Goal: Complete application form: Complete application form

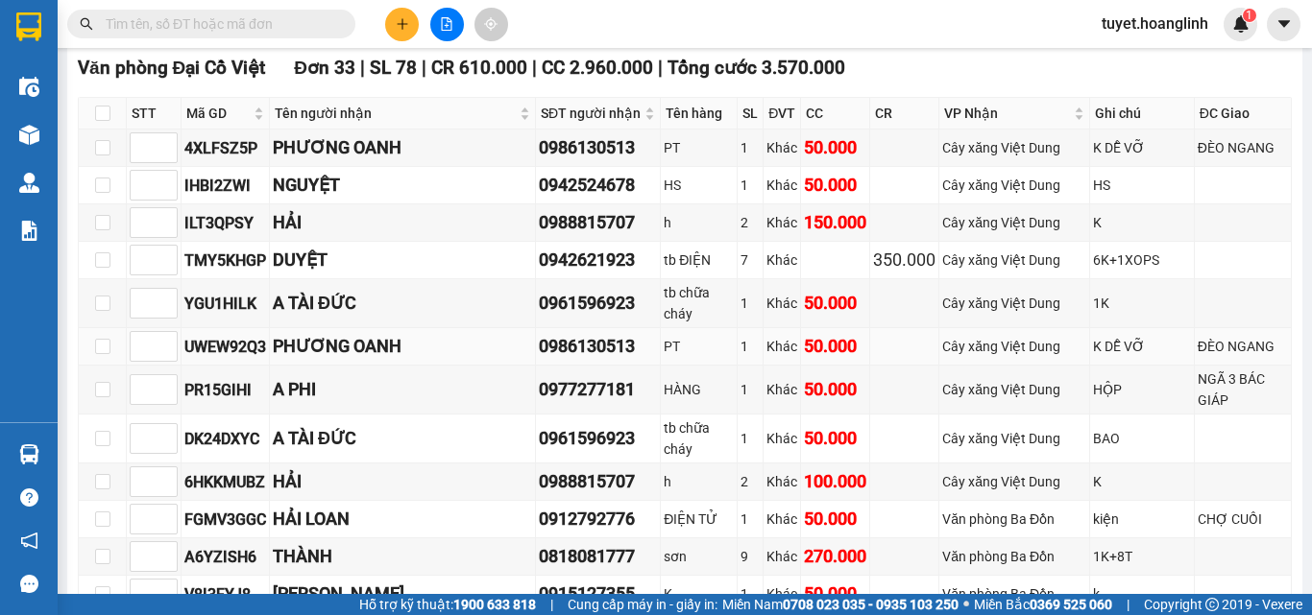
scroll to position [480, 0]
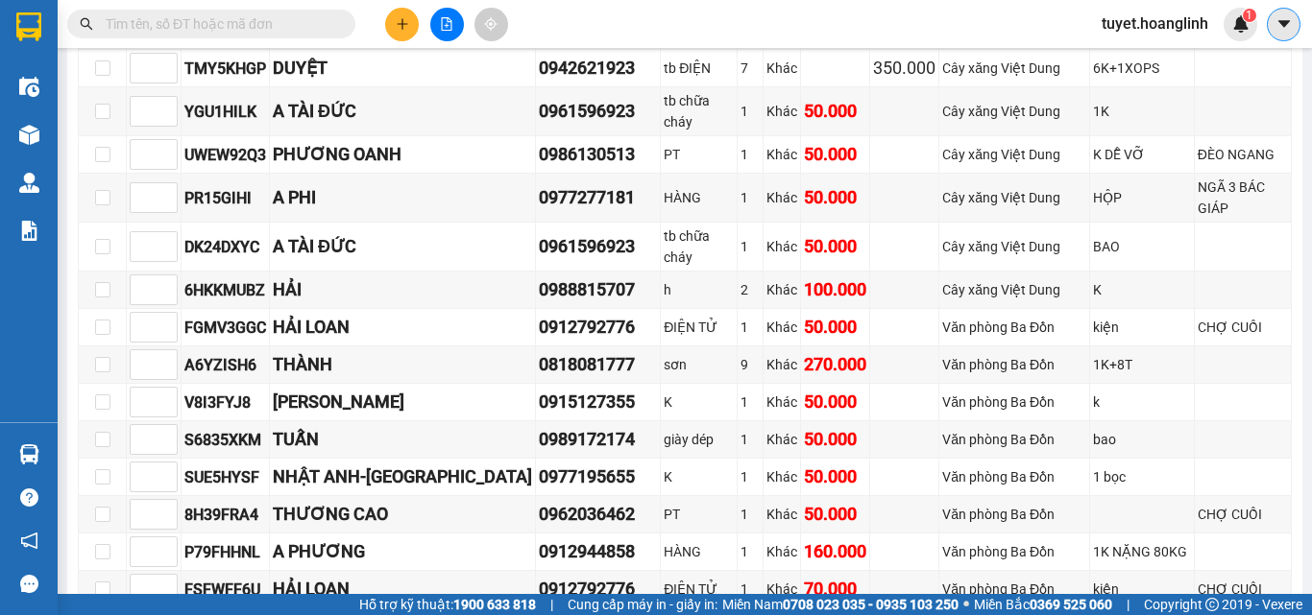
click at [1283, 33] on button at bounding box center [1283, 25] width 34 height 34
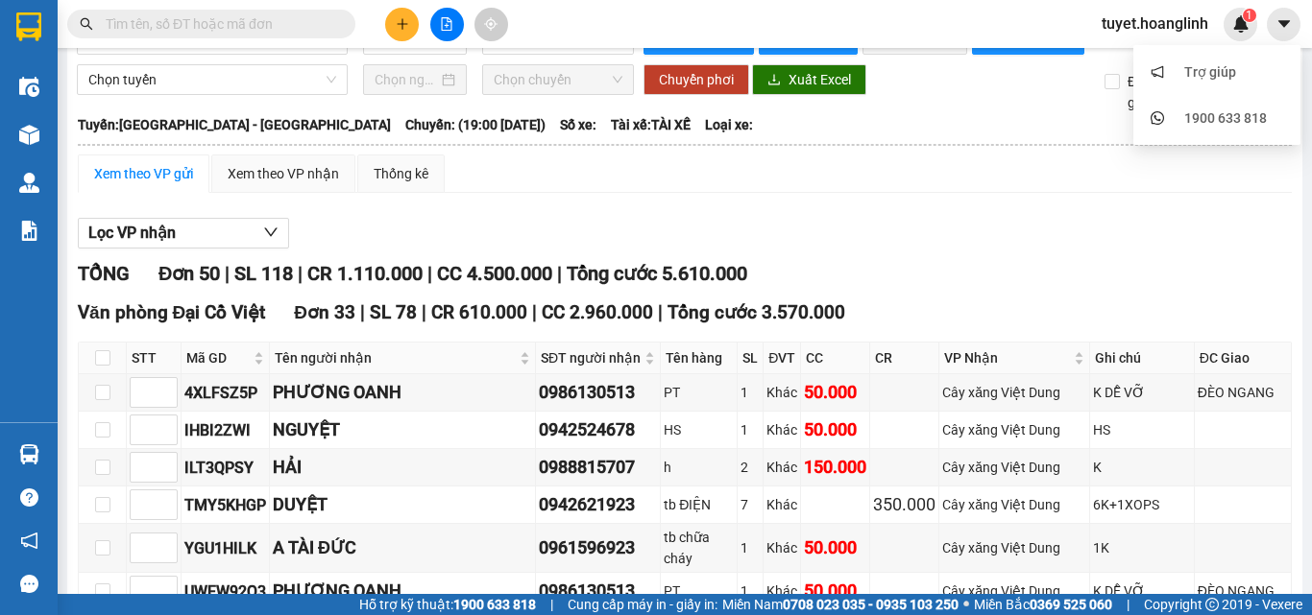
scroll to position [0, 0]
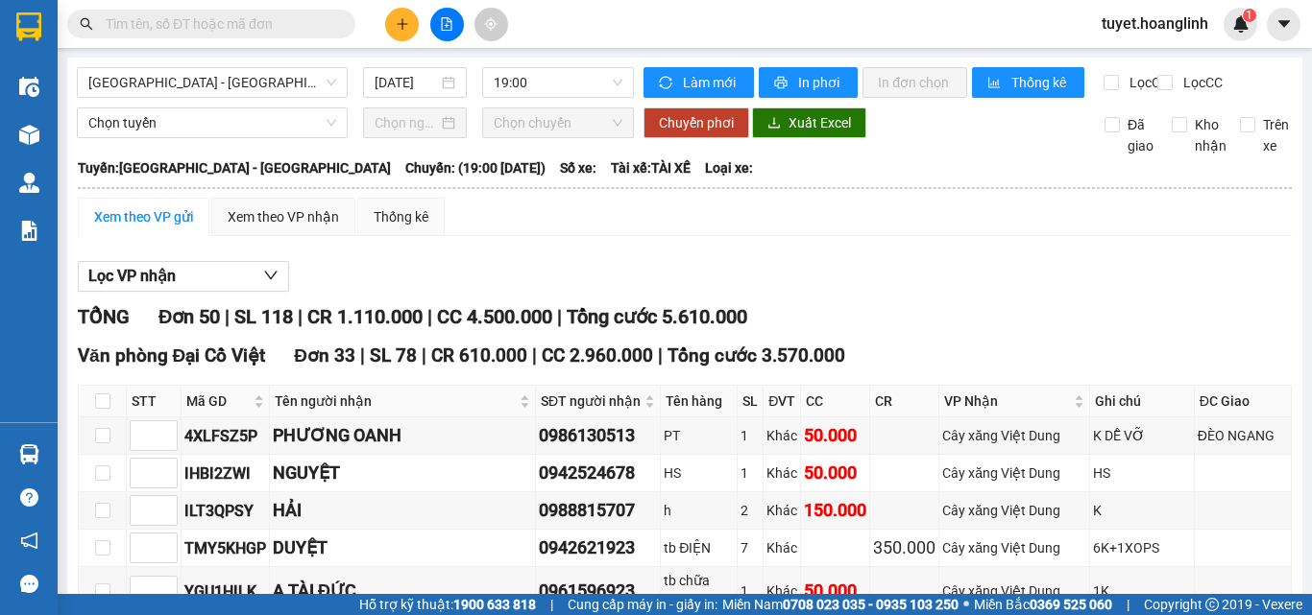
click at [943, 138] on div "Chuyển phơi Xuất Excel" at bounding box center [859, 123] width 433 height 31
click at [903, 157] on div "Chọn tuyến Chọn chuyến Chuyển phơi Xuất Excel Đã giao Kho nhận Trên xe" at bounding box center [685, 132] width 1216 height 49
click at [1280, 24] on icon "caret-down" at bounding box center [1283, 23] width 17 height 17
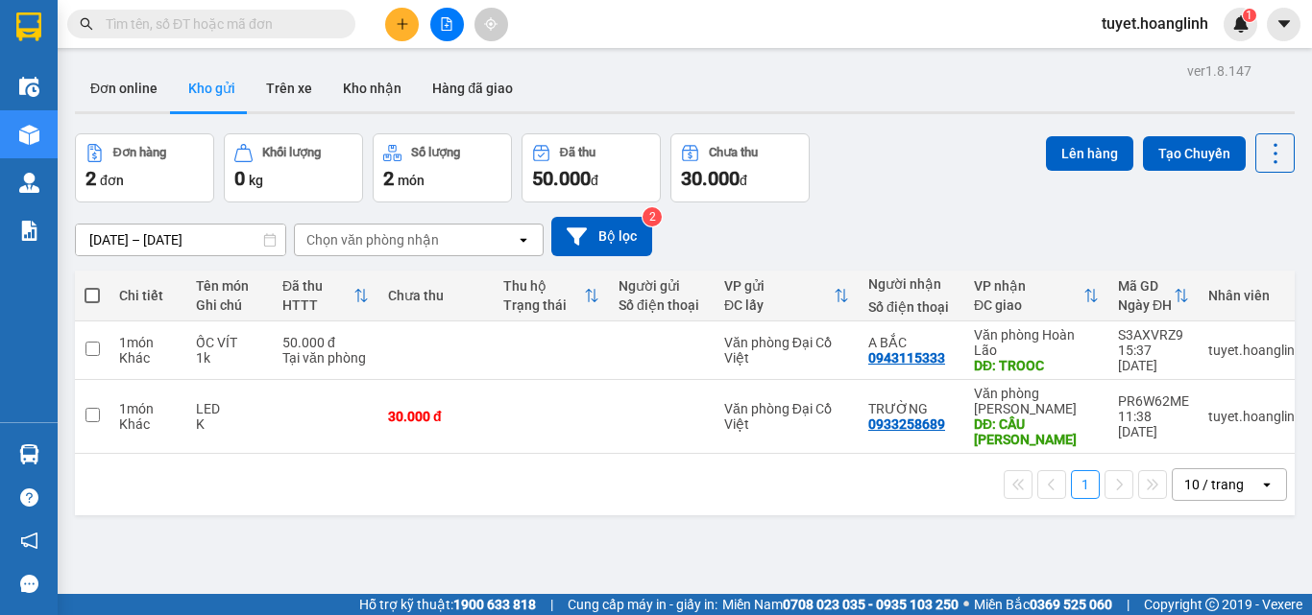
click at [399, 28] on icon "plus" at bounding box center [402, 23] width 13 height 13
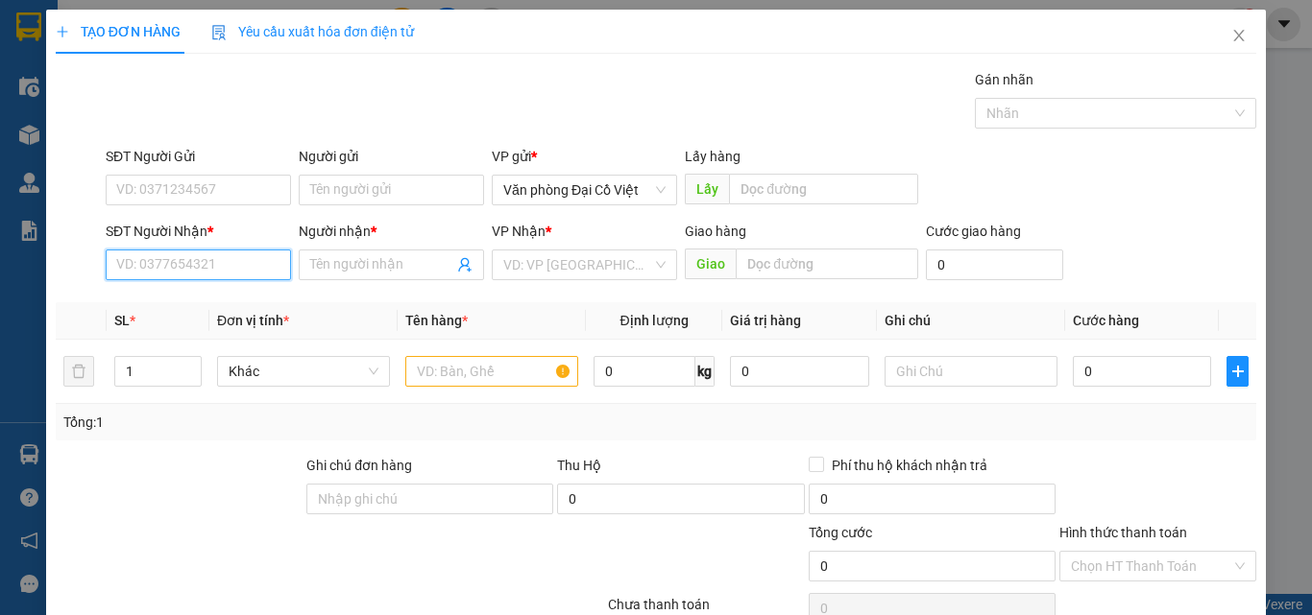
click at [159, 266] on input "SĐT Người Nhận *" at bounding box center [198, 265] width 185 height 31
type input "0969586595"
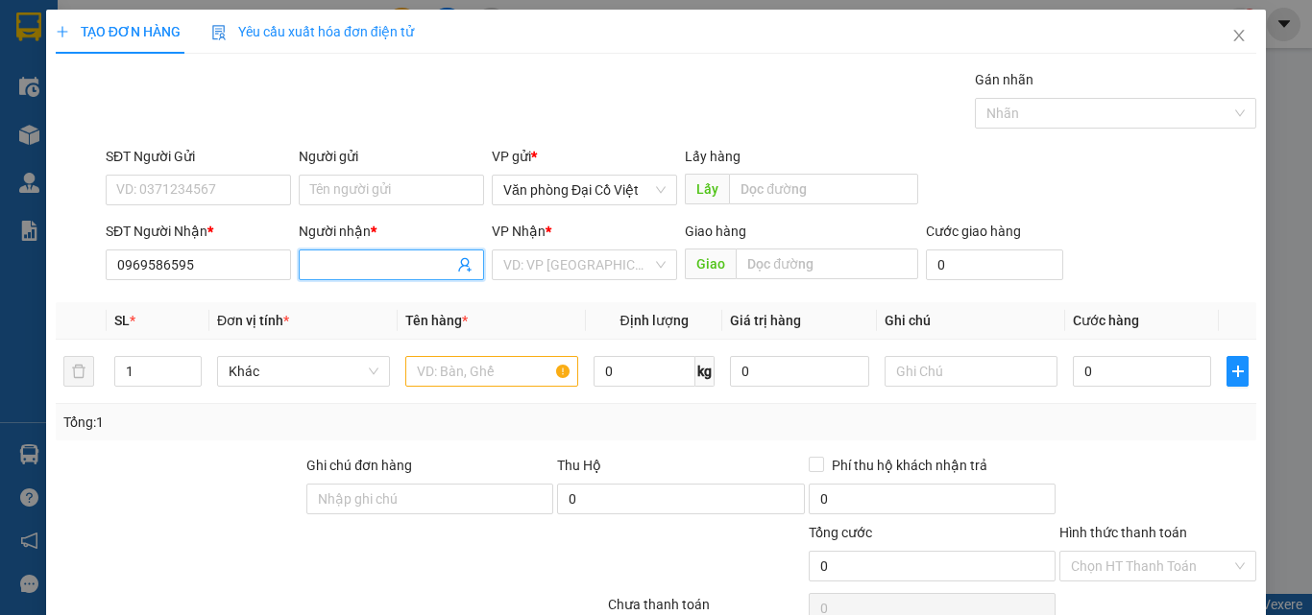
click at [335, 269] on input "Người nhận *" at bounding box center [381, 264] width 143 height 21
click at [373, 274] on input "Người nhận *" at bounding box center [381, 264] width 143 height 21
type input "a"
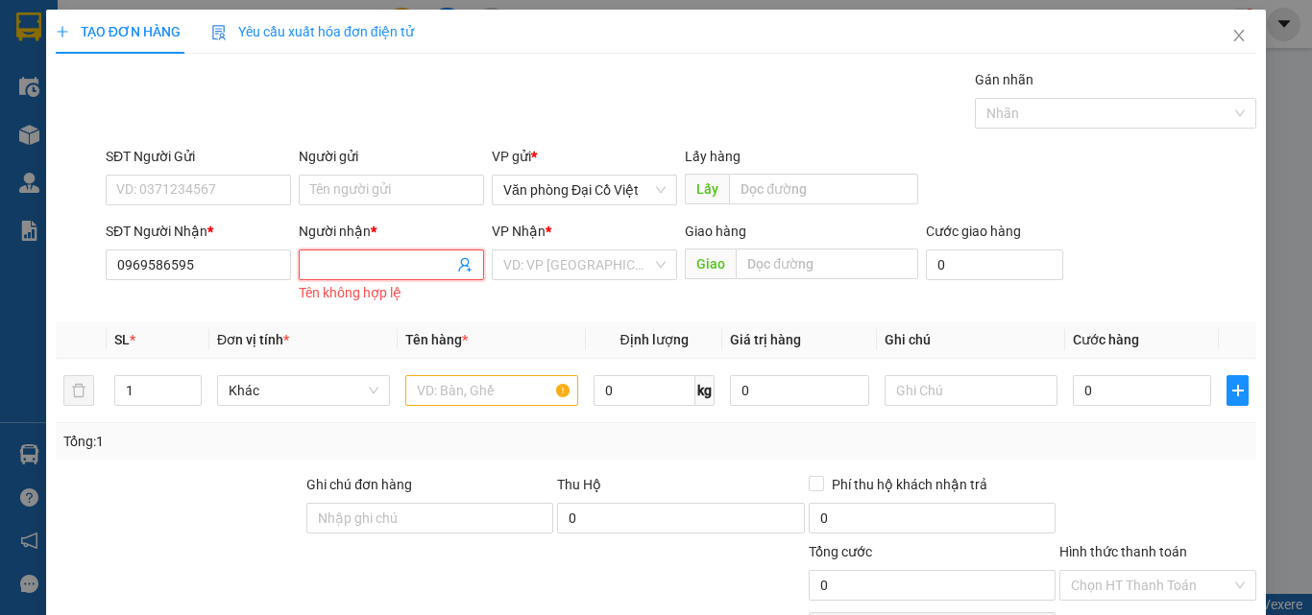
click at [330, 215] on form "SĐT Người Gửi VD: 0371234567 Người gửi Tên người gửi VP gửi * Văn phòng Đại Cồ …" at bounding box center [656, 226] width 1200 height 161
click at [345, 271] on input "Người nhận *" at bounding box center [381, 264] width 143 height 21
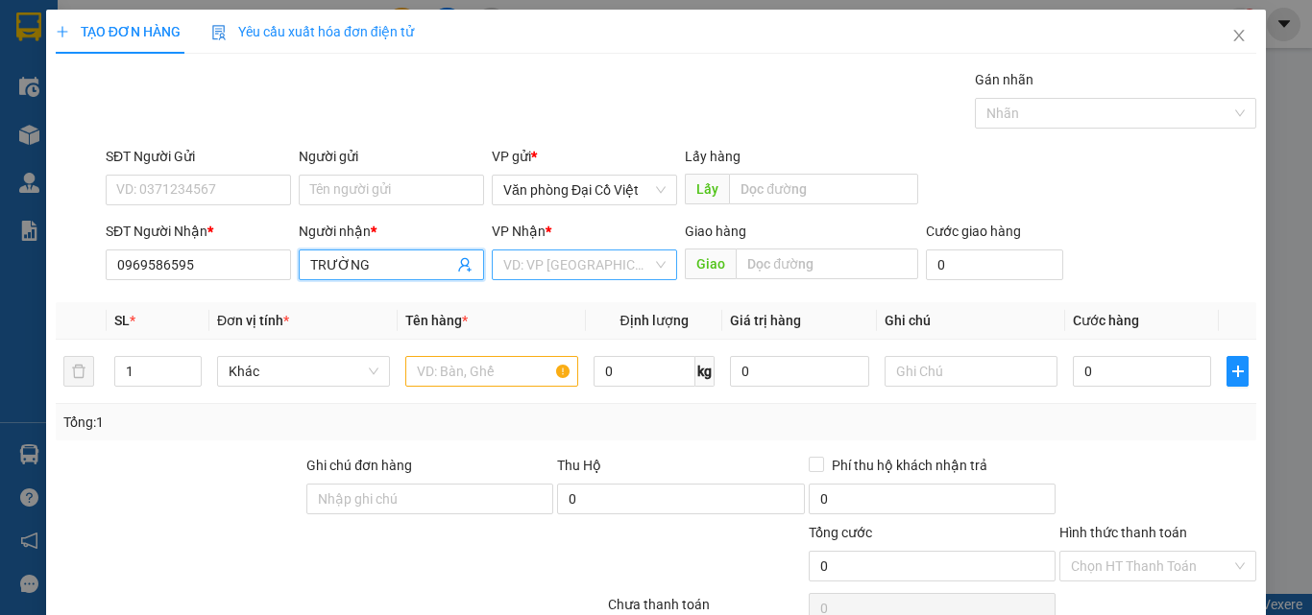
type input "TRƯỜNG"
click at [544, 266] on input "search" at bounding box center [577, 265] width 149 height 29
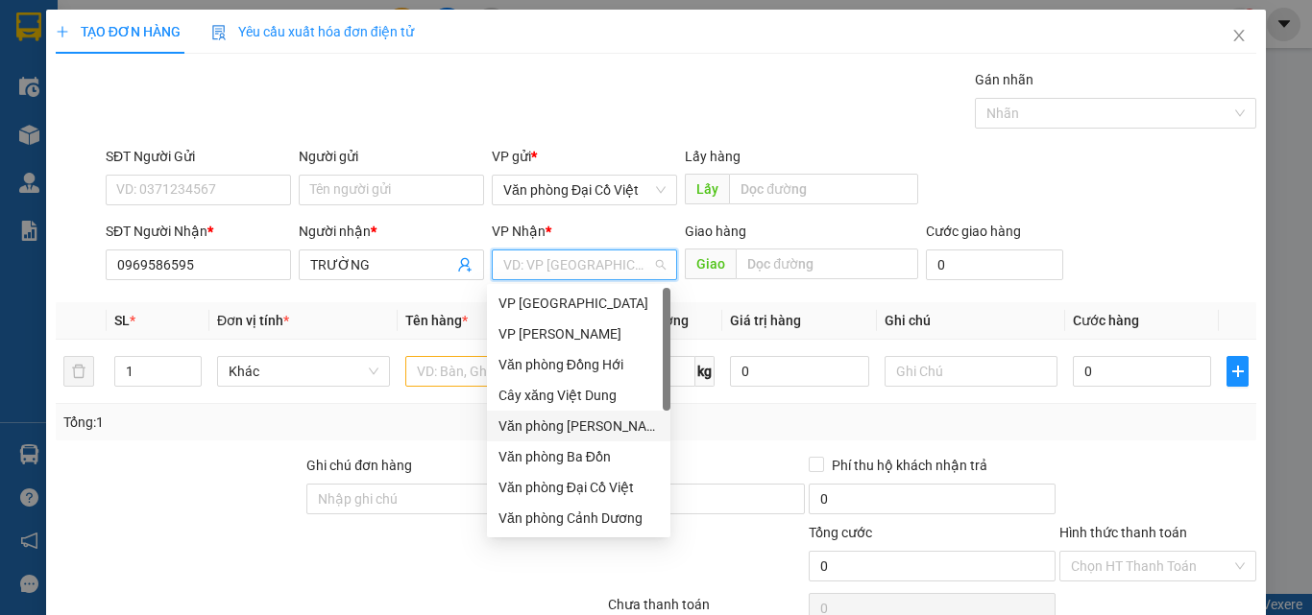
click at [570, 432] on div "Văn phòng Lệ Thủy" at bounding box center [578, 426] width 160 height 21
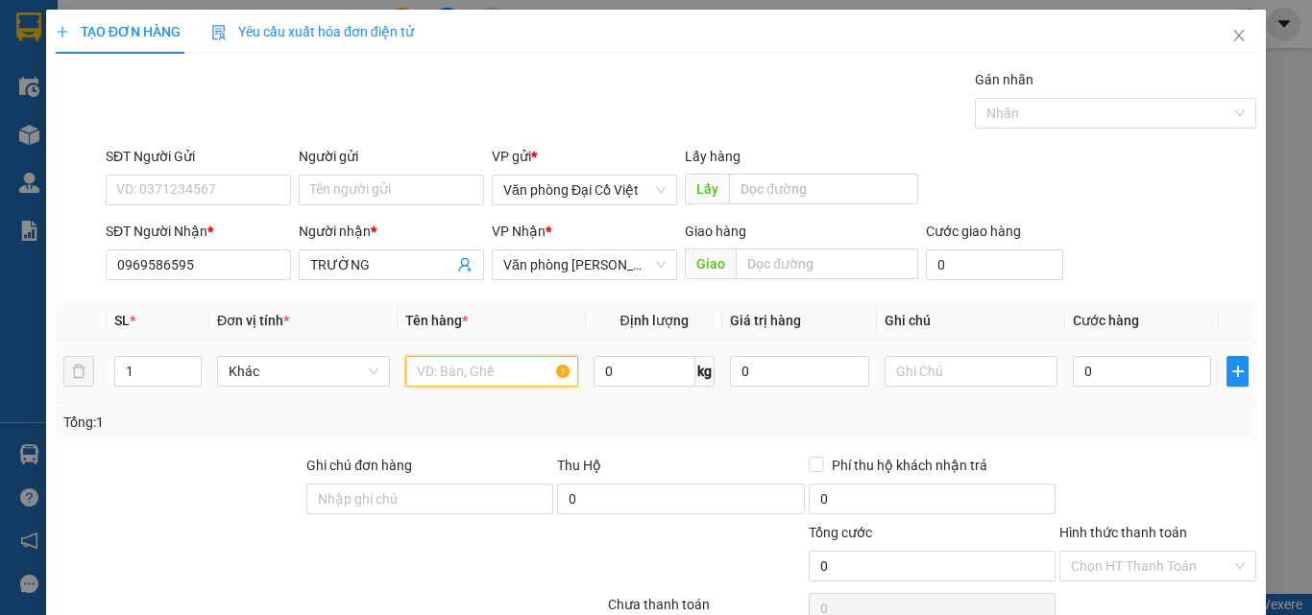
click at [457, 373] on input "text" at bounding box center [491, 371] width 173 height 31
type input "XM"
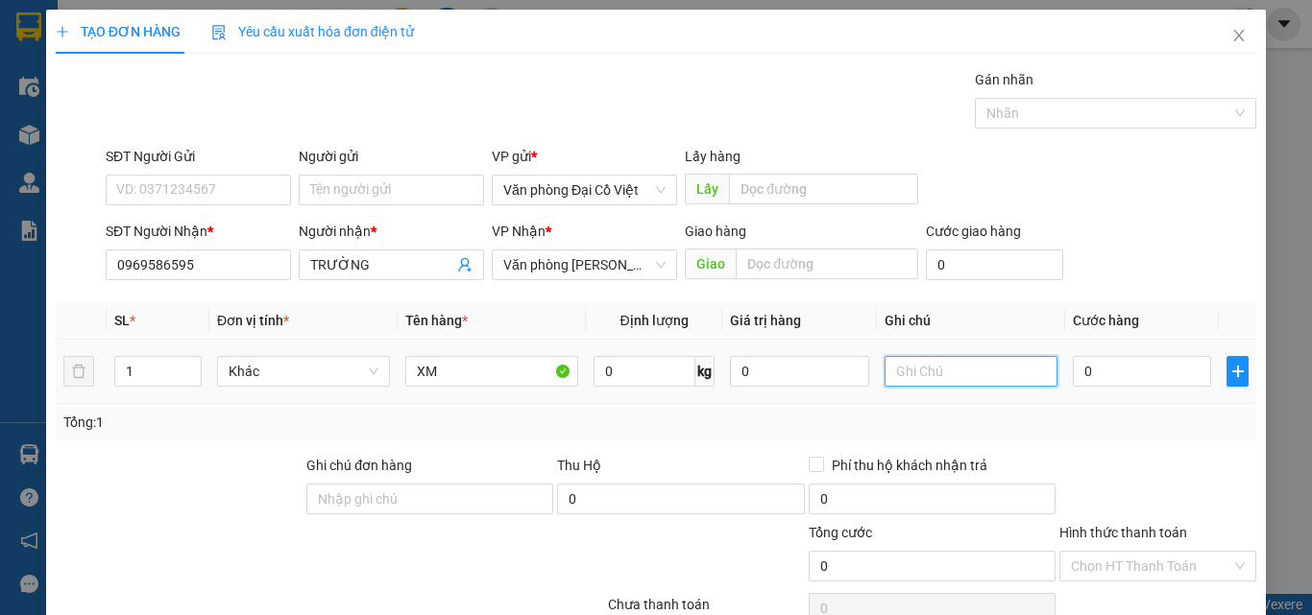
click at [934, 373] on input "text" at bounding box center [970, 371] width 173 height 31
type input "26303"
click at [1096, 373] on input "0" at bounding box center [1141, 371] width 138 height 31
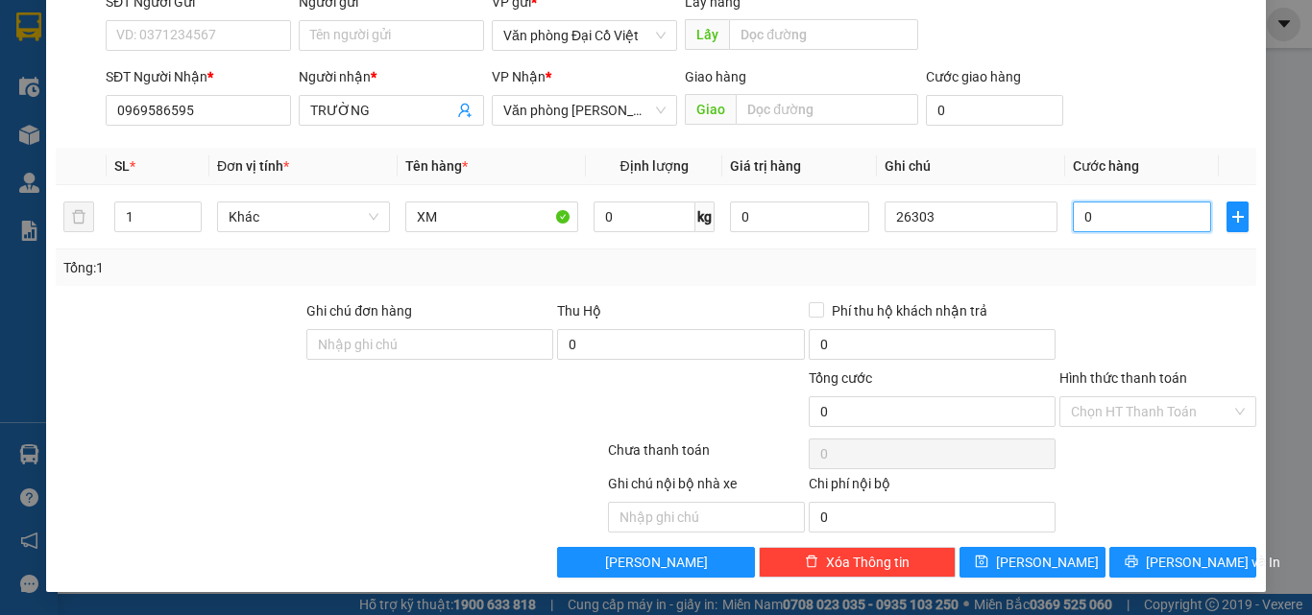
scroll to position [96, 0]
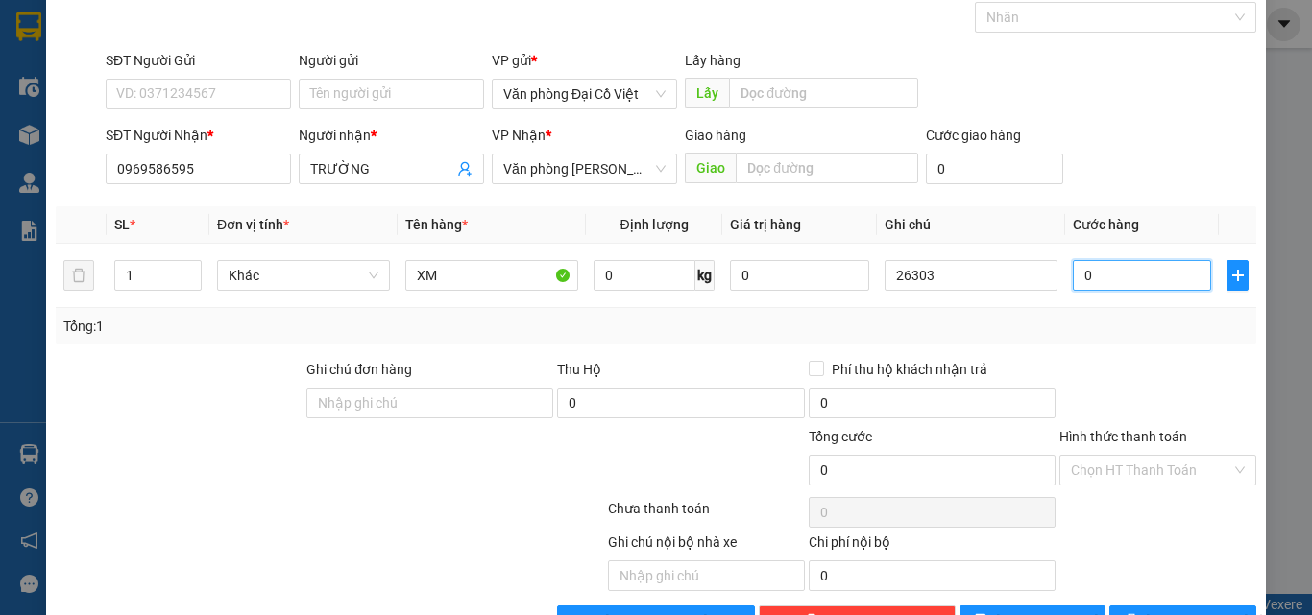
type input "4"
type input "45"
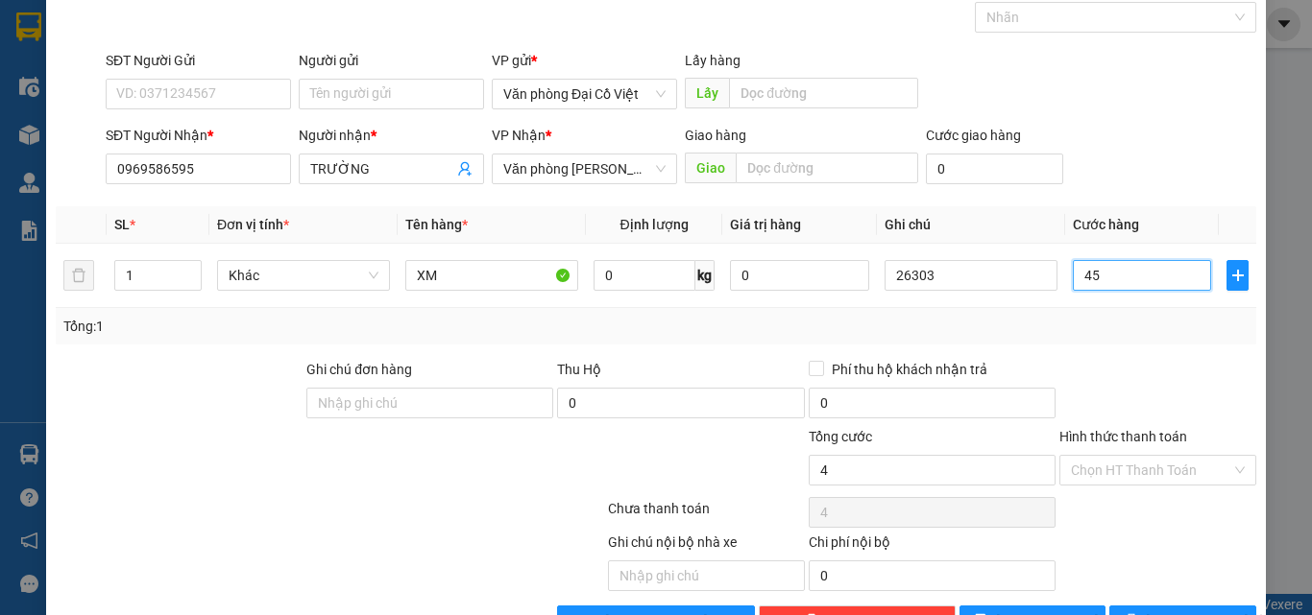
type input "45"
type input "450"
click at [1083, 333] on div "Tổng: 1" at bounding box center [655, 326] width 1185 height 21
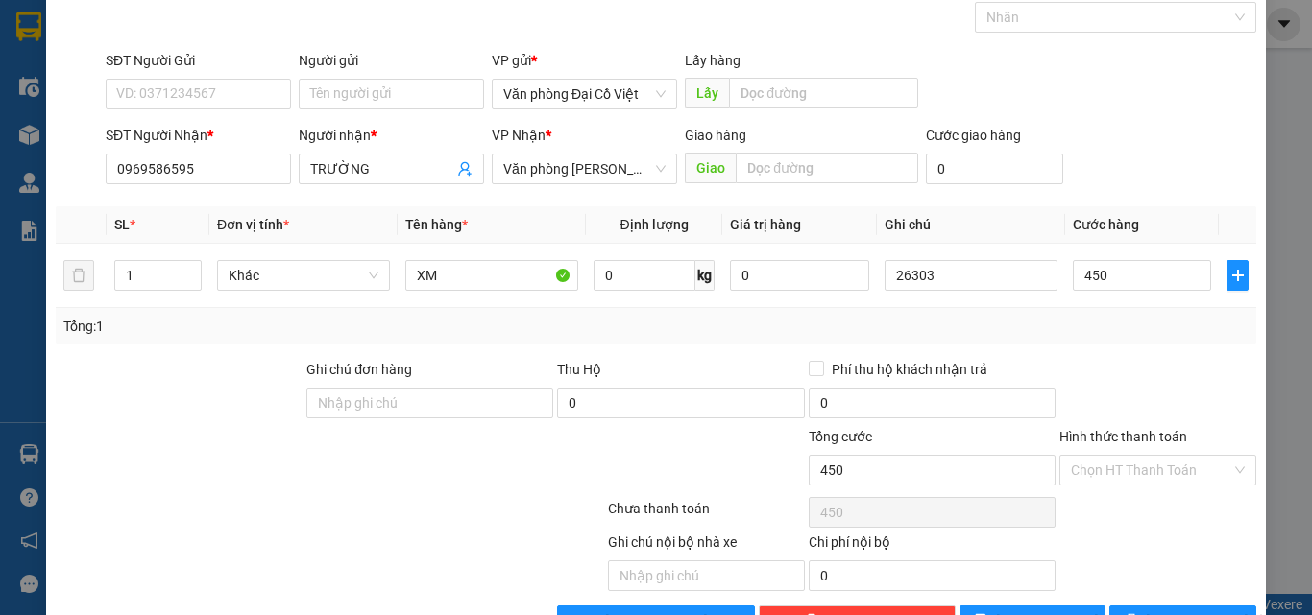
type input "450.000"
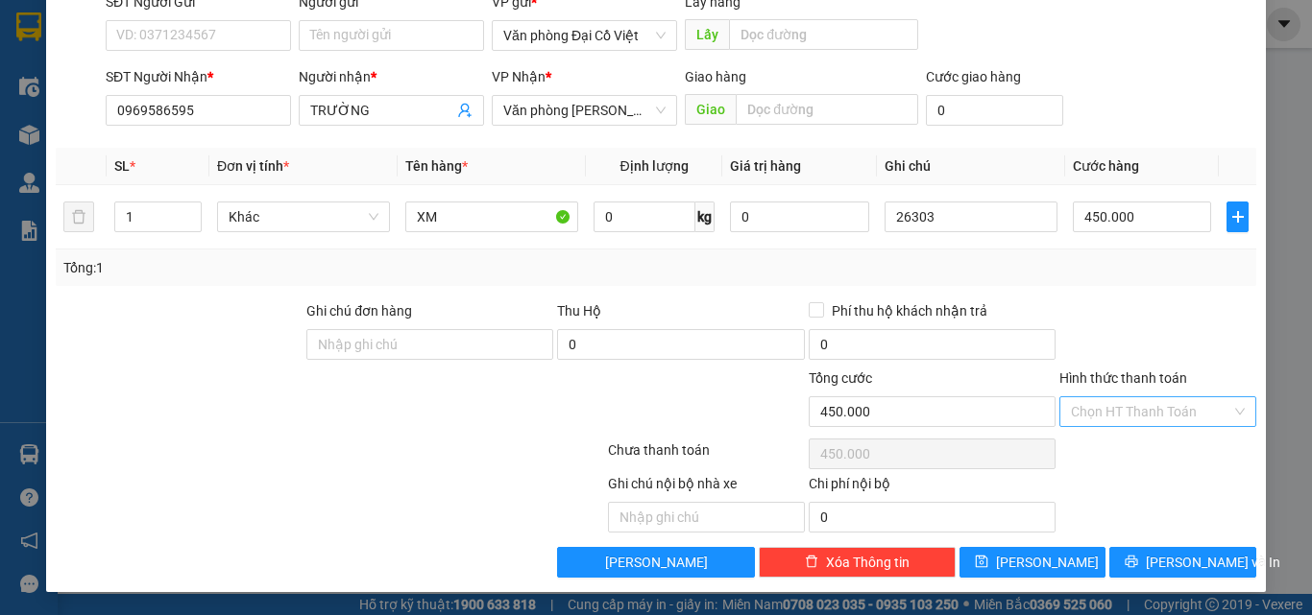
click at [1104, 401] on input "Hình thức thanh toán" at bounding box center [1151, 411] width 160 height 29
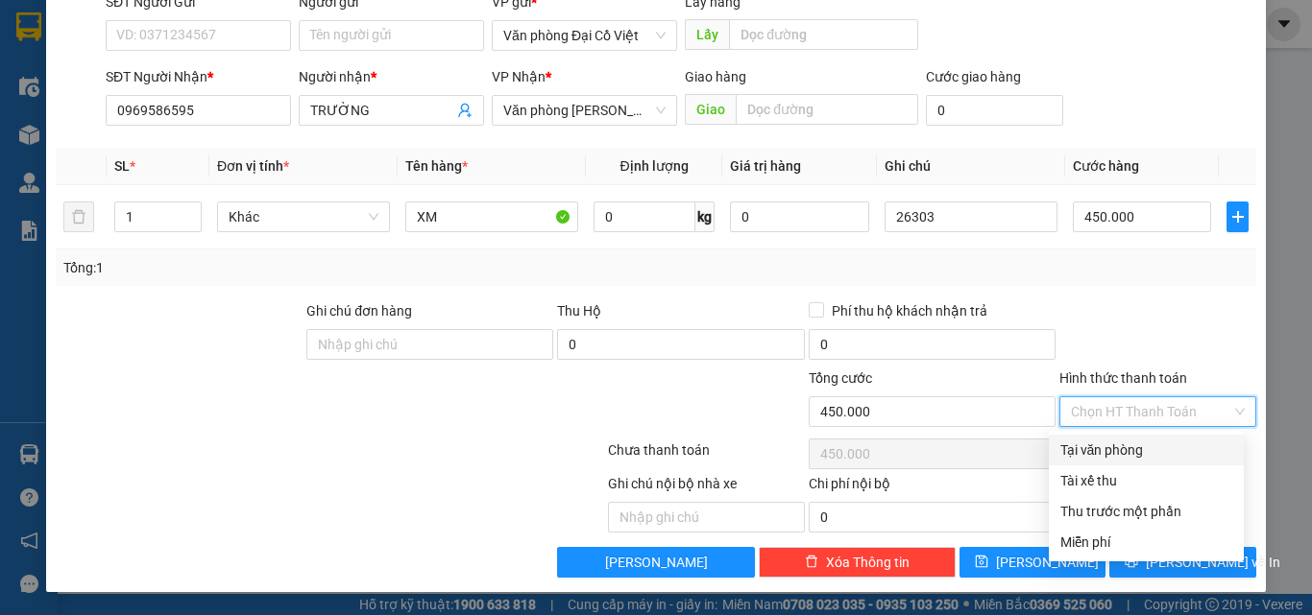
click at [1096, 448] on div "Tại văn phòng" at bounding box center [1146, 450] width 172 height 21
type input "0"
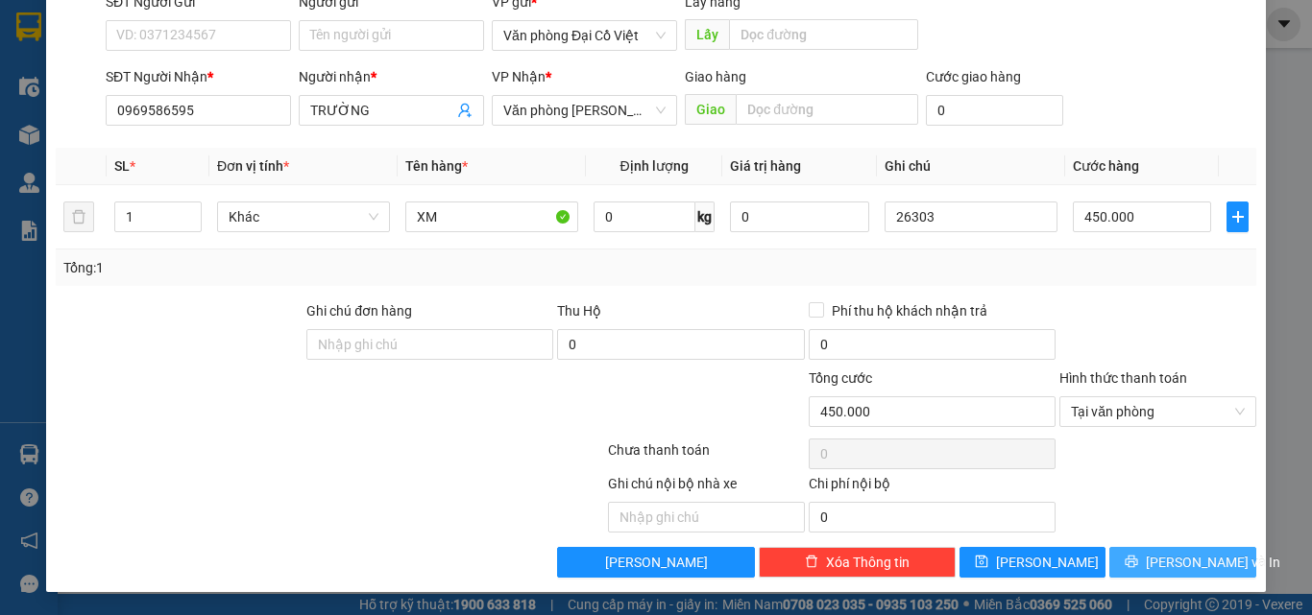
click at [1134, 566] on icon "printer" at bounding box center [1130, 561] width 13 height 13
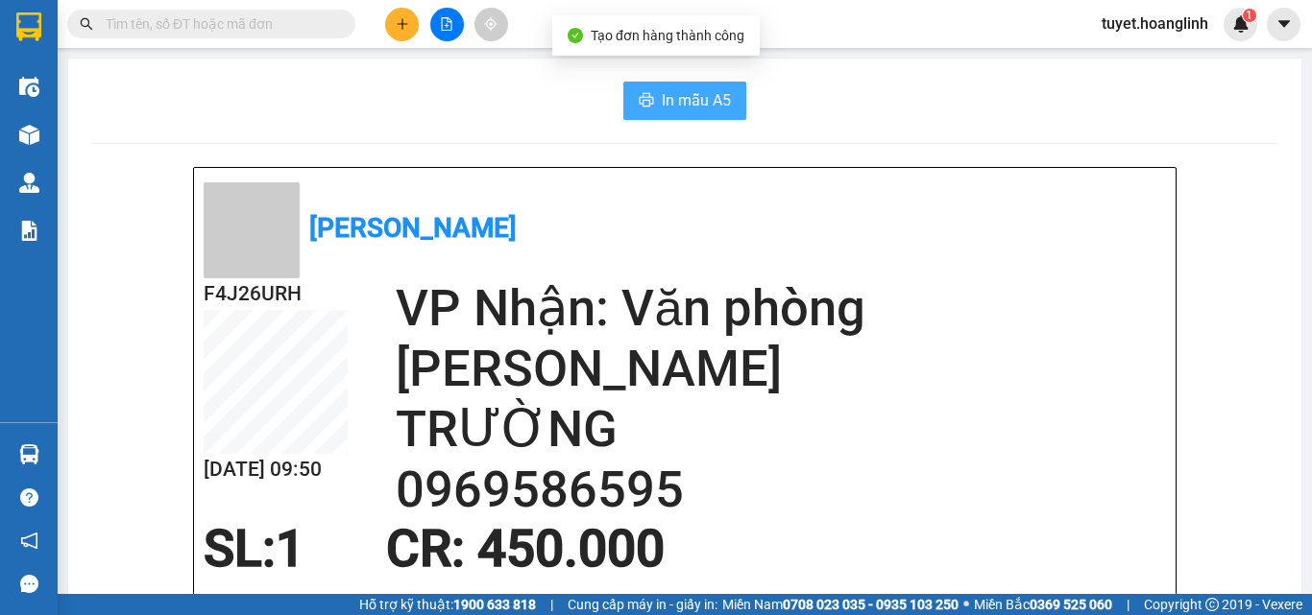
click at [648, 97] on button "In mẫu A5" at bounding box center [684, 101] width 123 height 38
click at [666, 93] on span "In mẫu A5" at bounding box center [696, 100] width 69 height 24
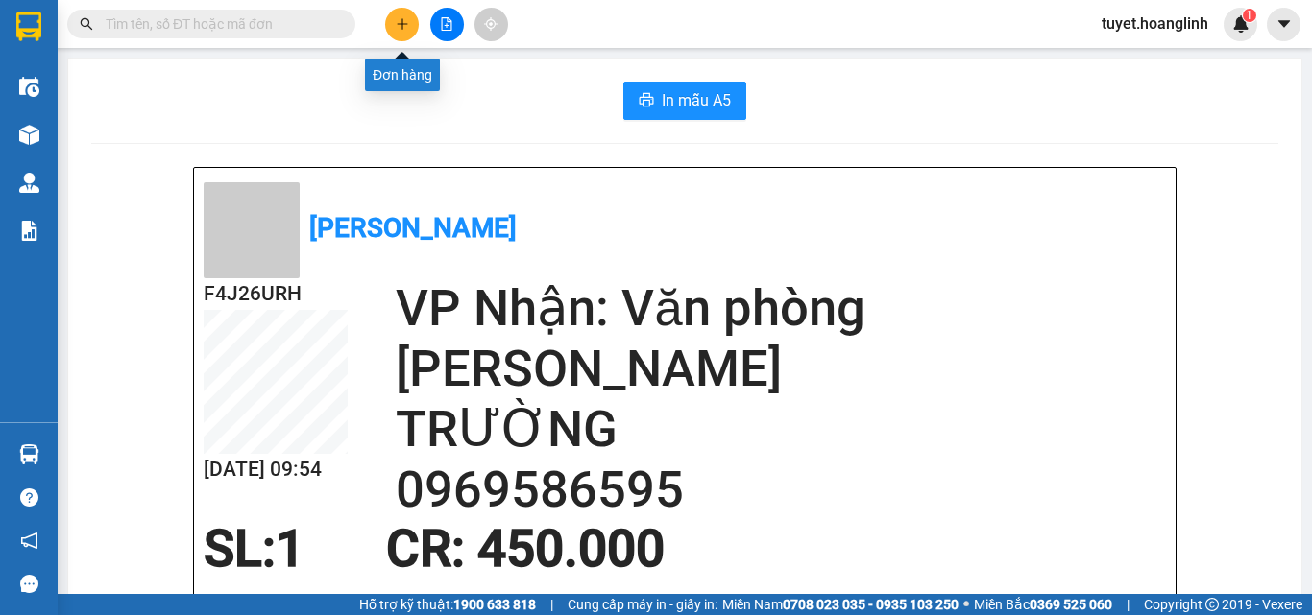
click at [403, 28] on icon "plus" at bounding box center [402, 23] width 13 height 13
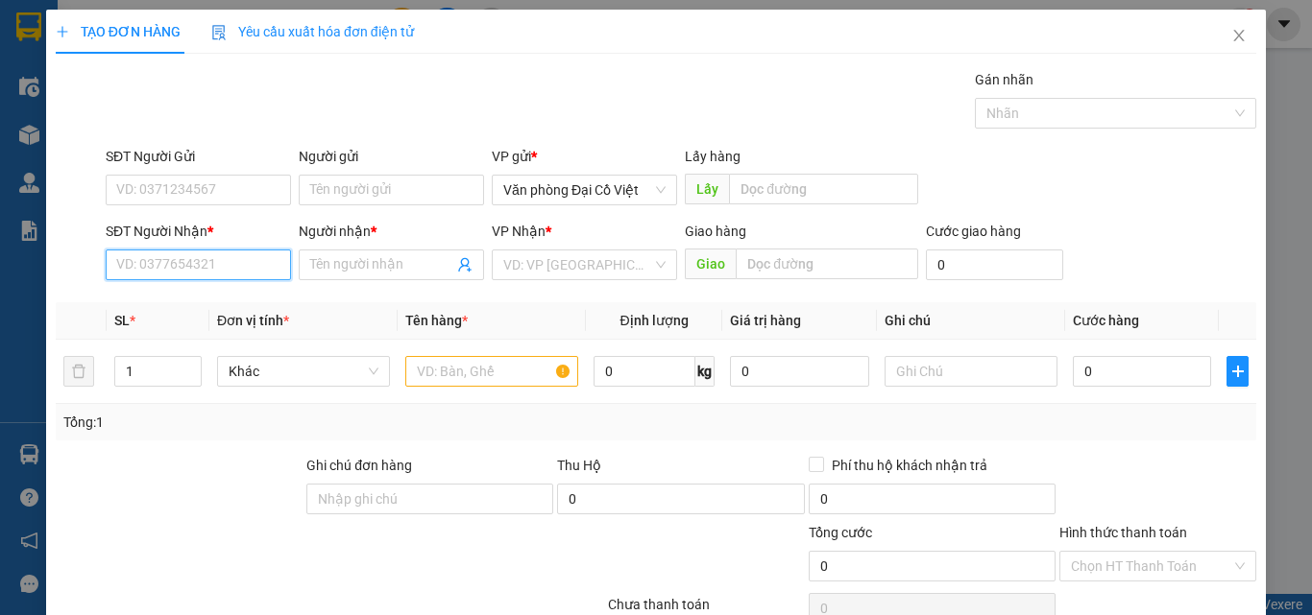
click at [179, 266] on input "SĐT Người Nhận *" at bounding box center [198, 265] width 185 height 31
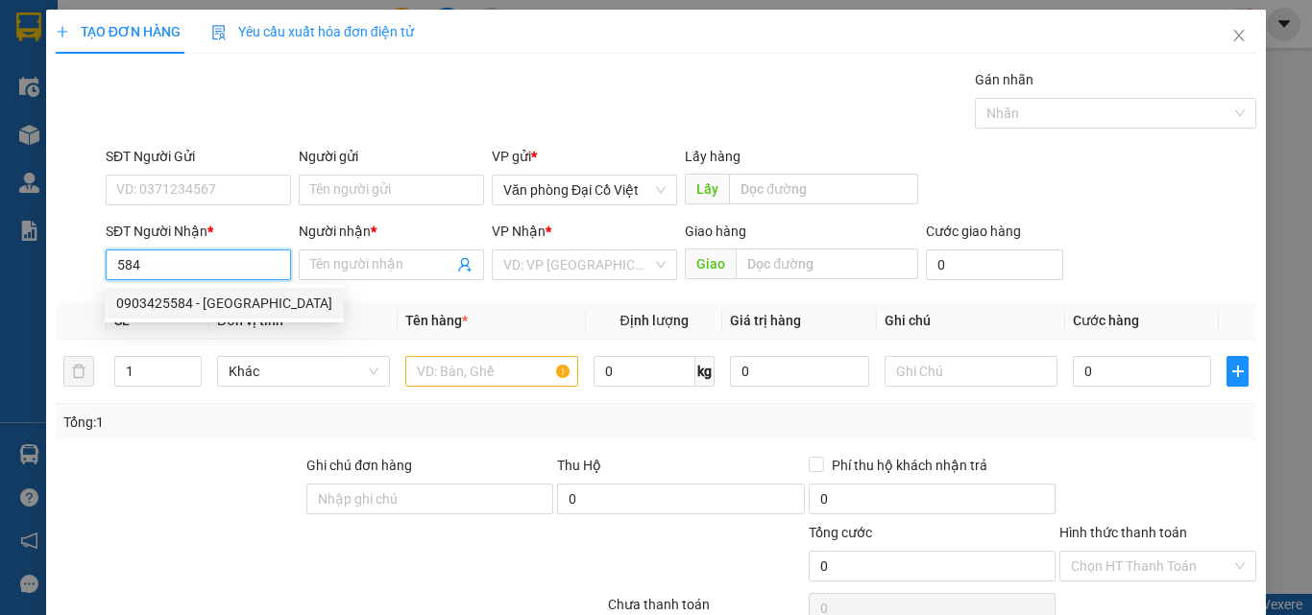
click at [162, 304] on div "0903425584 - HUẾ" at bounding box center [224, 303] width 216 height 21
type input "0903425584"
type input "HUẾ"
type input "50.000"
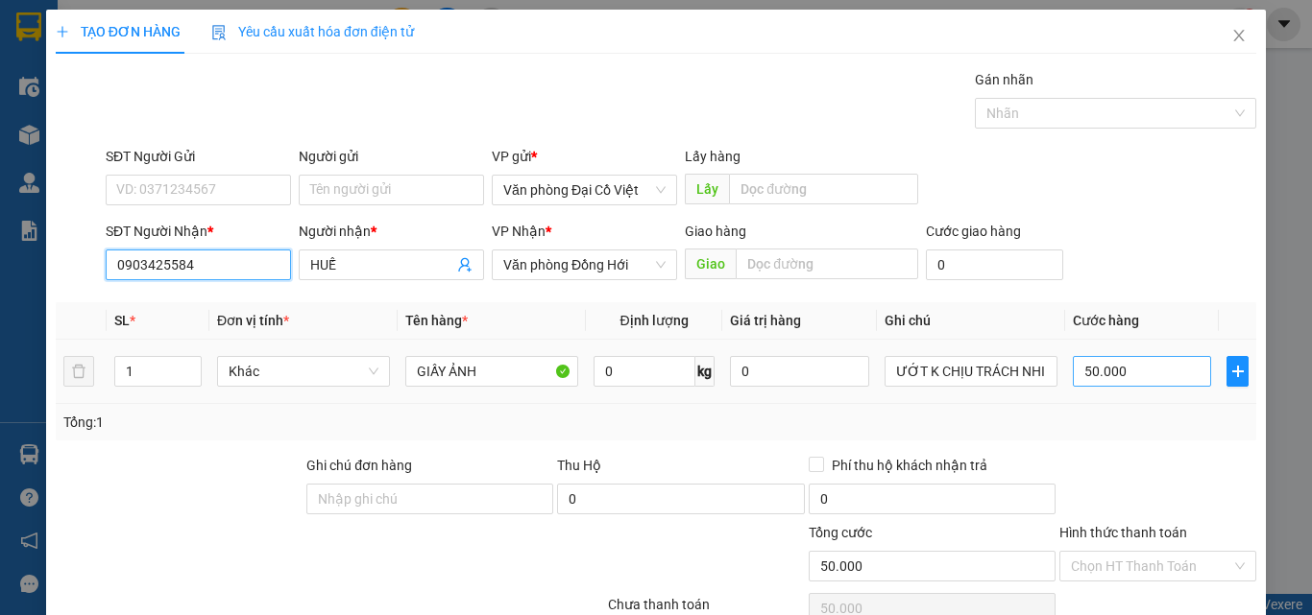
type input "0903425584"
click at [1123, 380] on input "50.000" at bounding box center [1141, 371] width 138 height 31
type input "7"
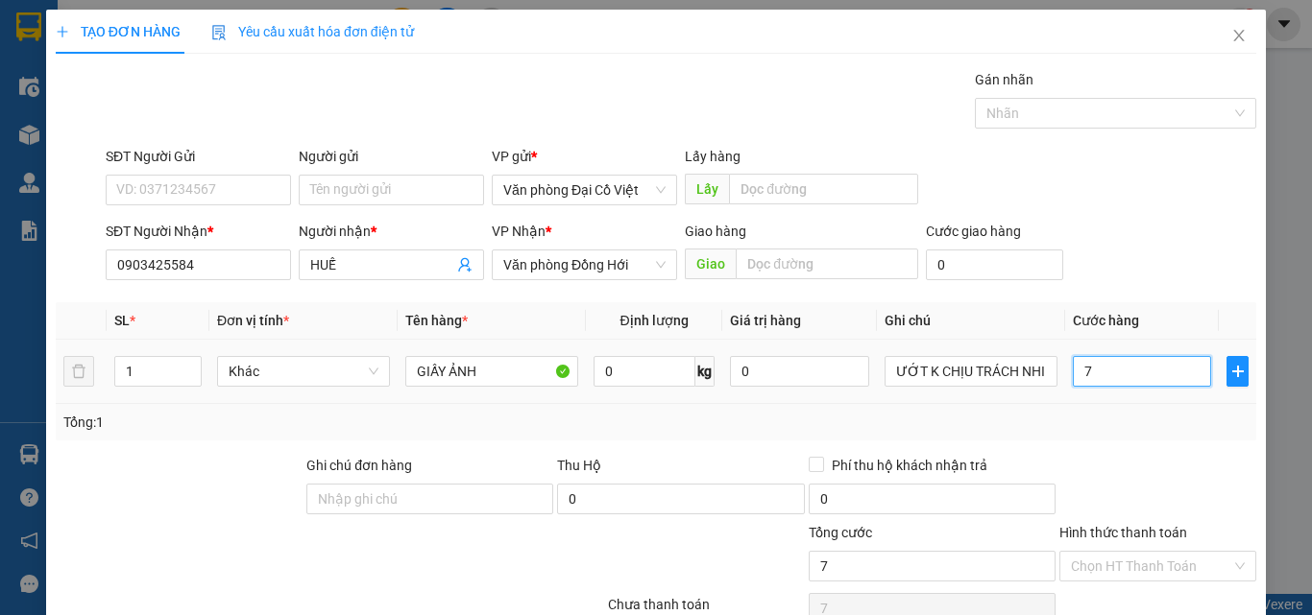
type input "70"
type input "70.000"
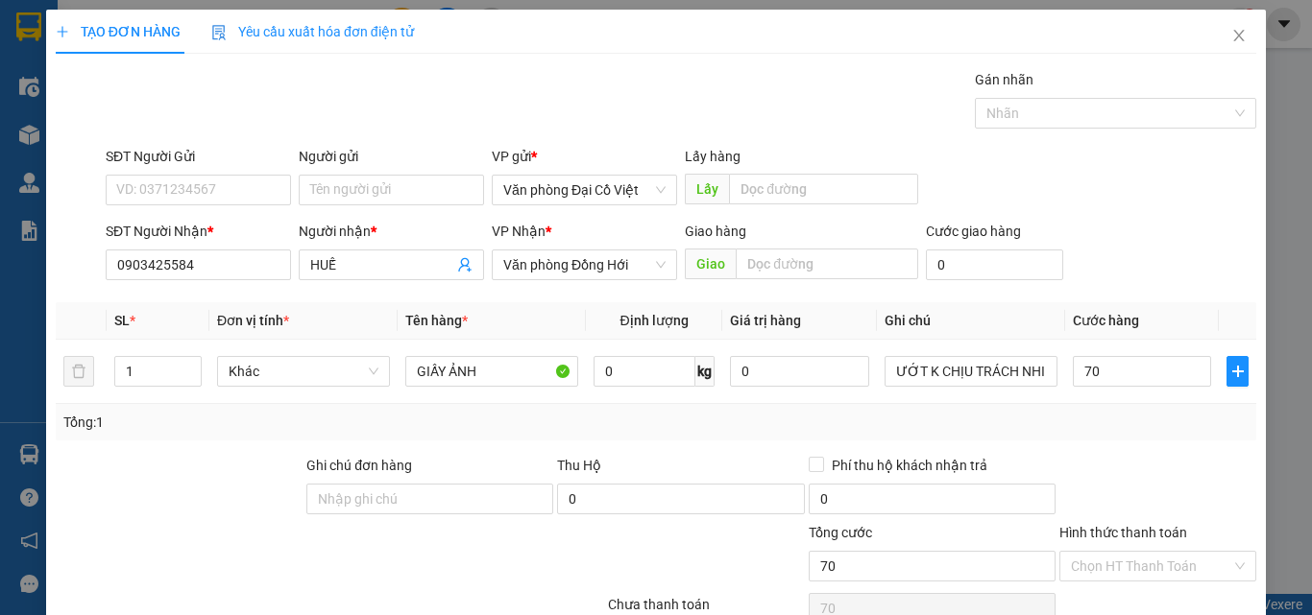
type input "70.000"
click at [1098, 412] on div "Tổng: 1" at bounding box center [655, 422] width 1185 height 21
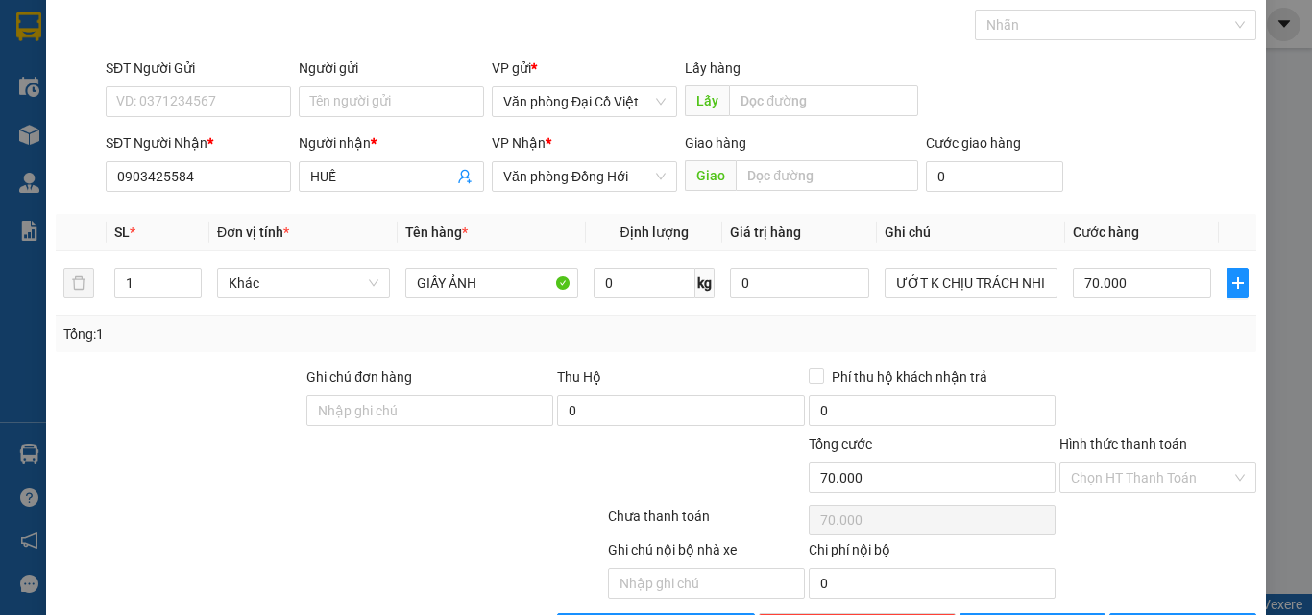
scroll to position [155, 0]
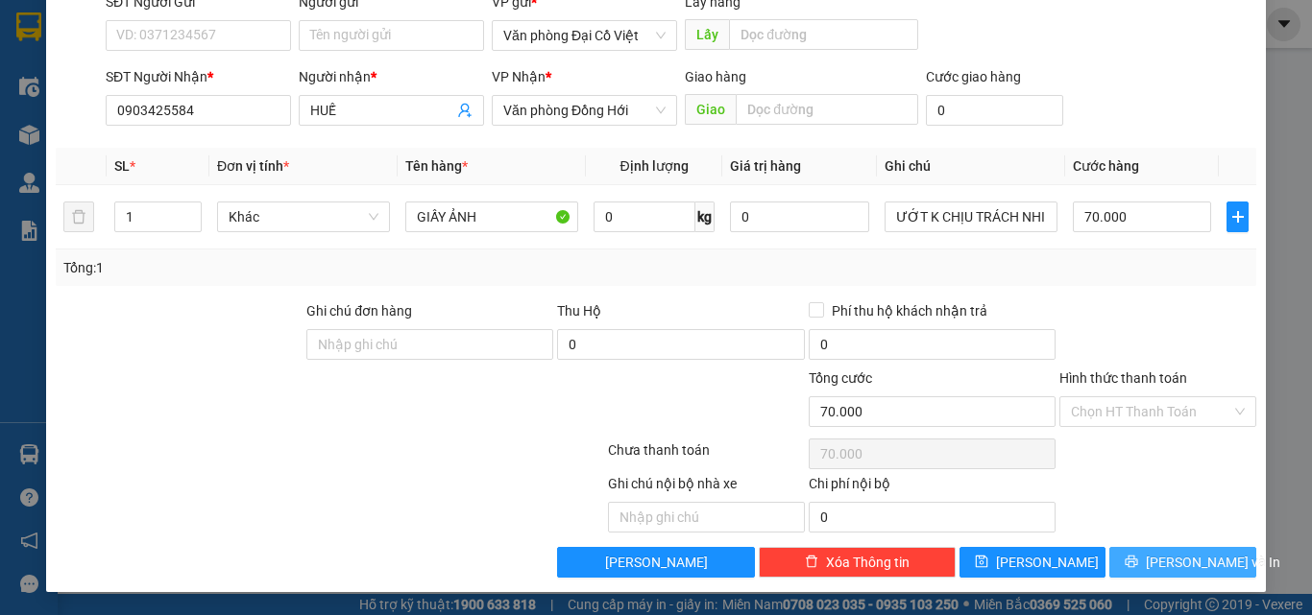
click at [1138, 565] on icon "printer" at bounding box center [1130, 561] width 13 height 13
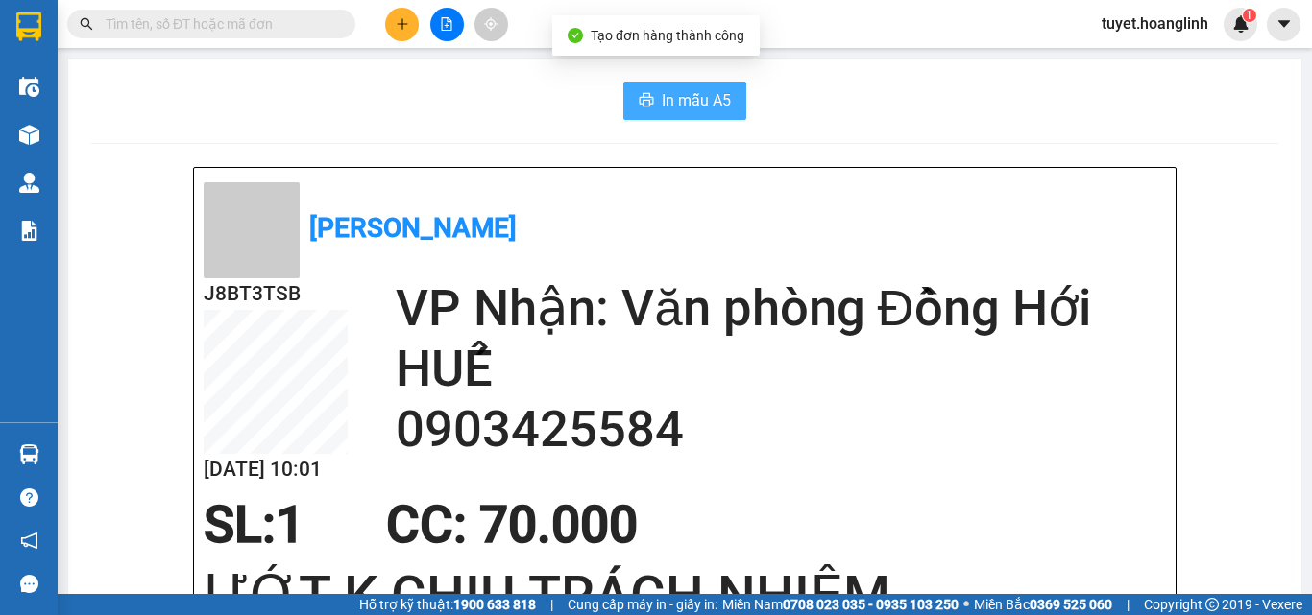
click at [686, 98] on span "In mẫu A5" at bounding box center [696, 100] width 69 height 24
